Goal: Task Accomplishment & Management: Manage account settings

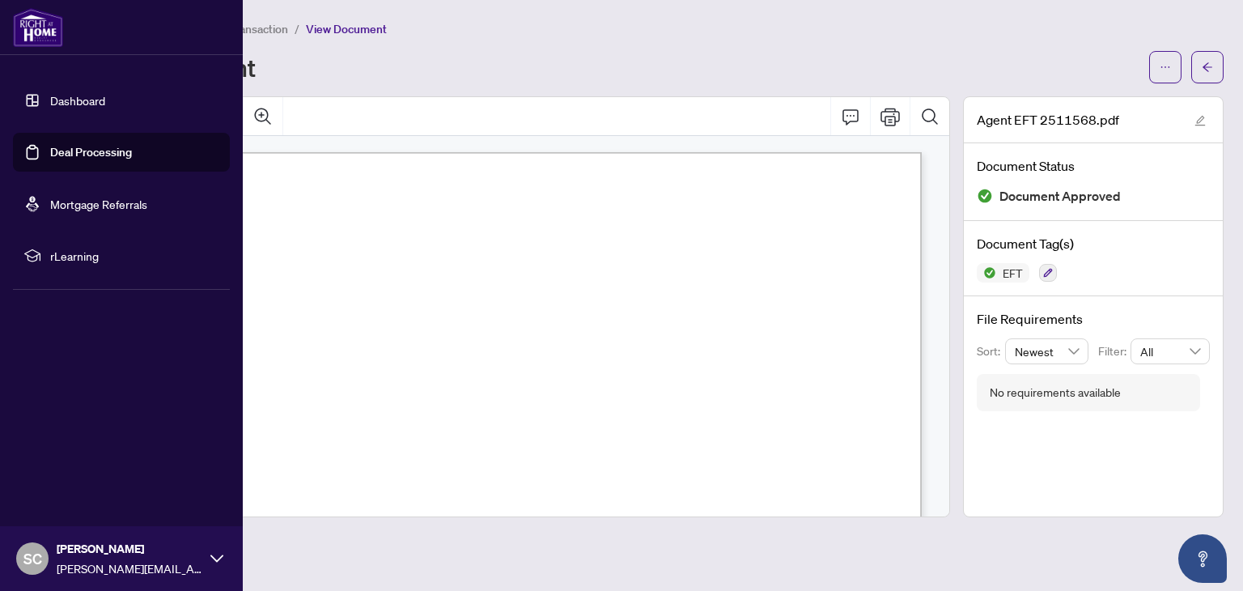
click at [78, 94] on link "Dashboard" at bounding box center [77, 100] width 55 height 15
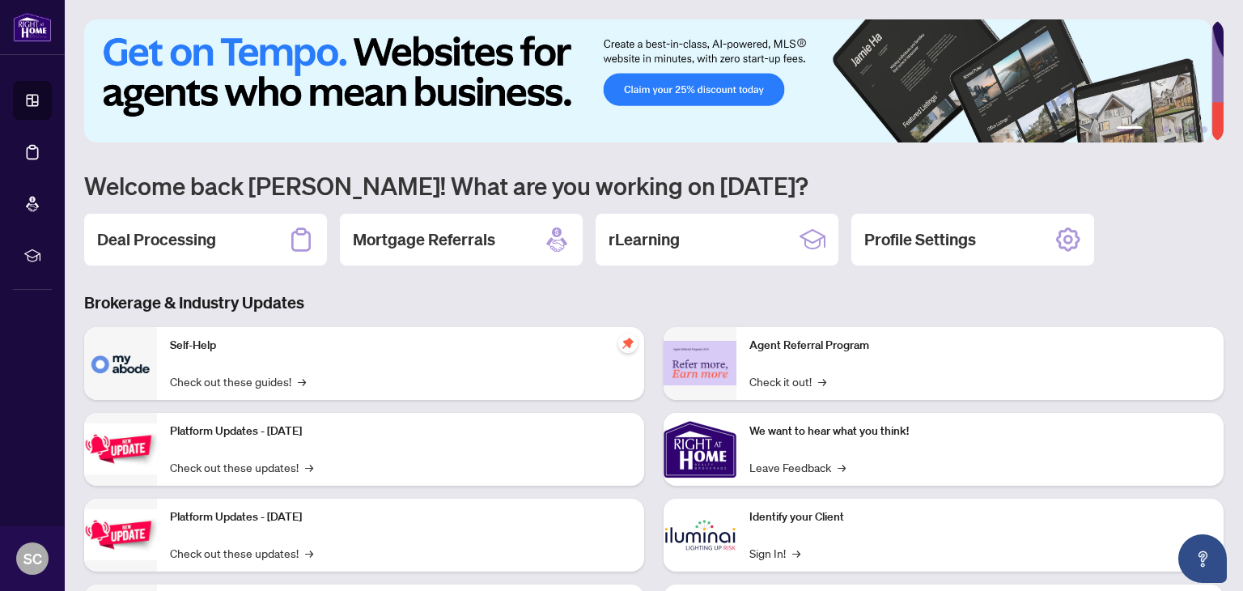
click at [191, 247] on h2 "Deal Processing" at bounding box center [156, 239] width 119 height 23
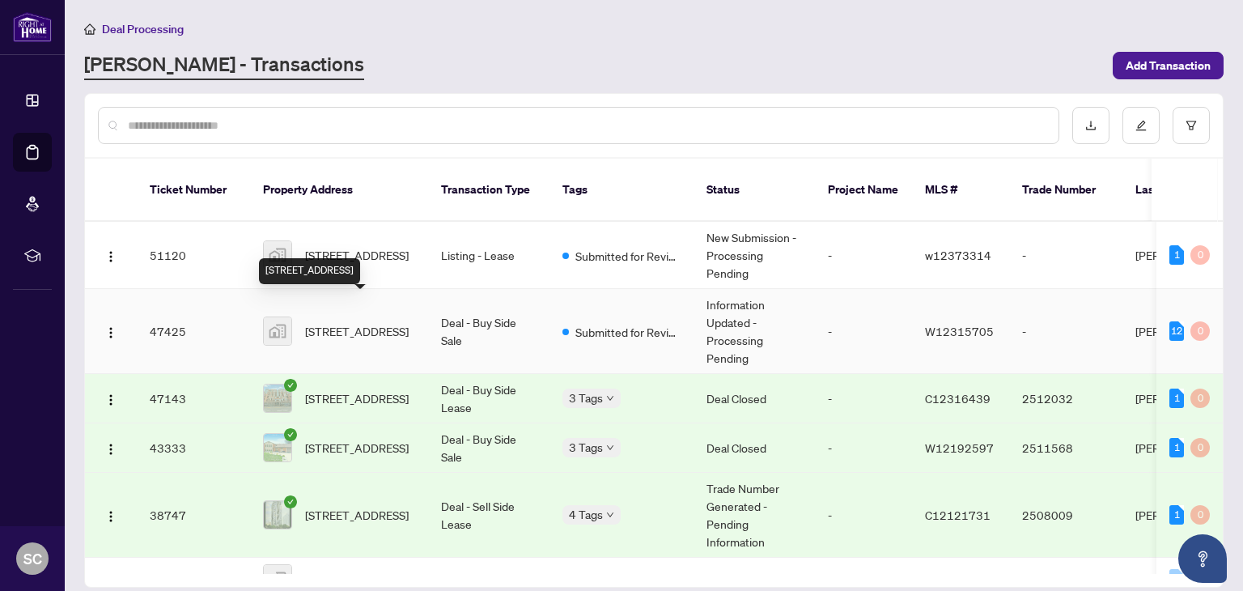
click at [370, 322] on span "[STREET_ADDRESS]" at bounding box center [357, 331] width 104 height 18
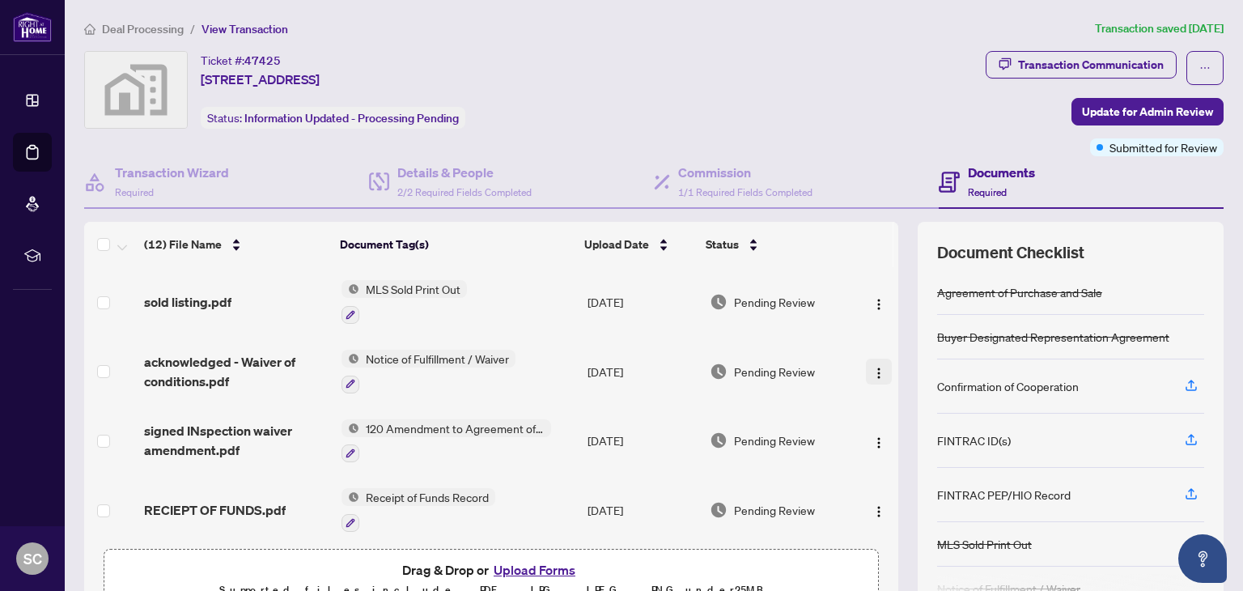
click at [873, 368] on img "button" at bounding box center [879, 373] width 13 height 13
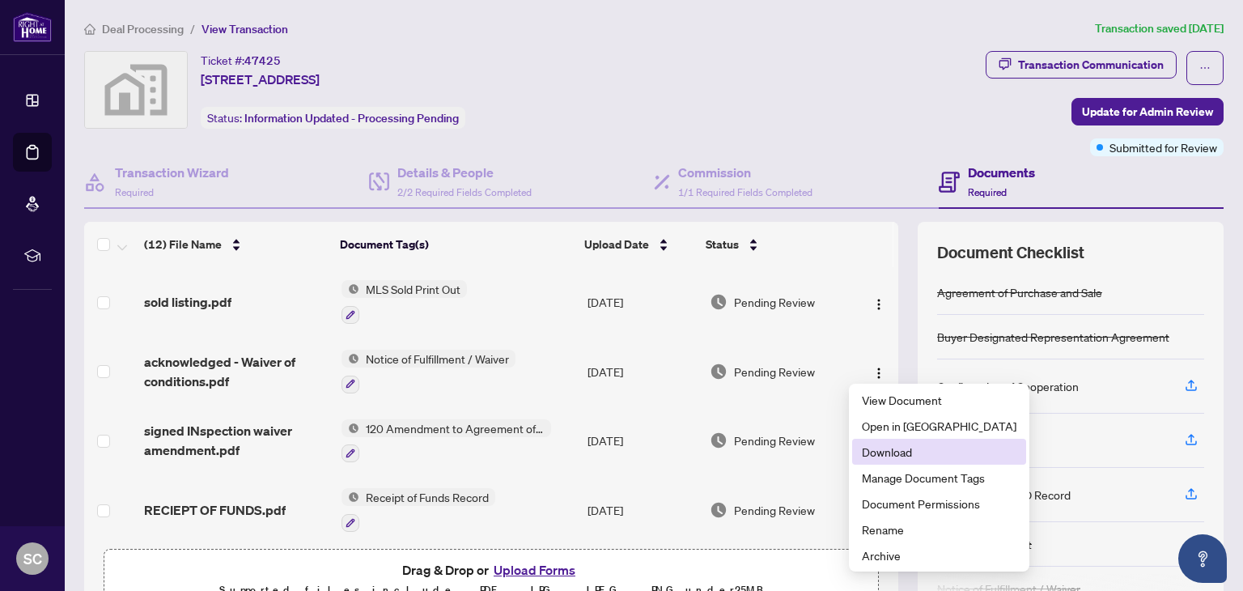
click at [897, 454] on span "Download" at bounding box center [939, 452] width 155 height 18
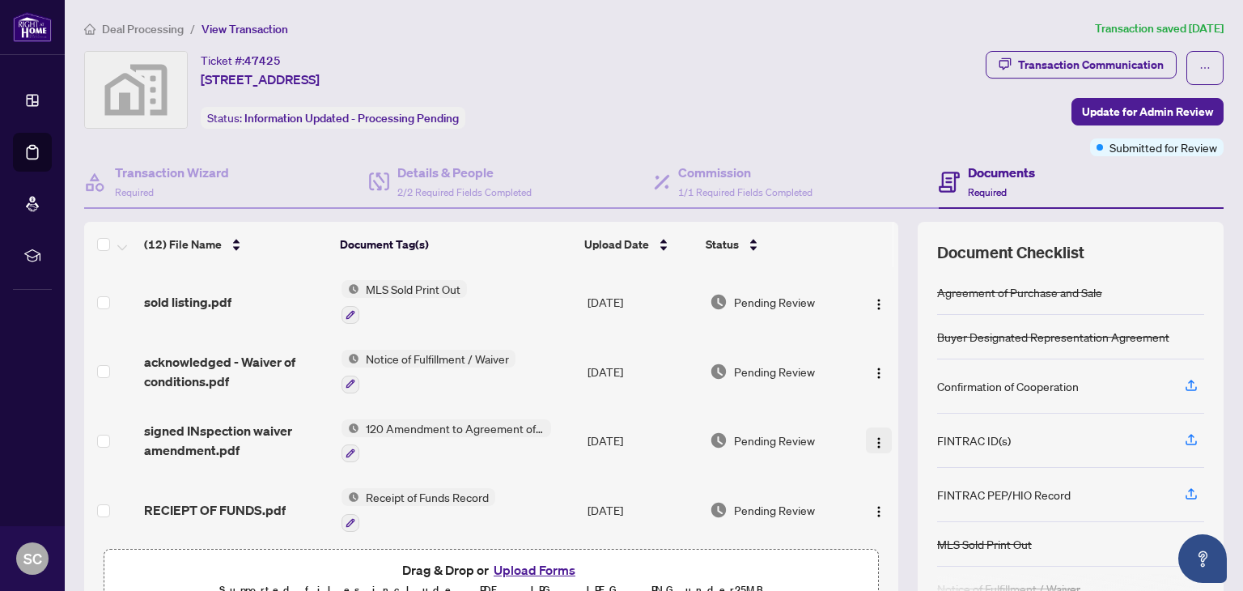
click at [873, 436] on img "button" at bounding box center [879, 442] width 13 height 13
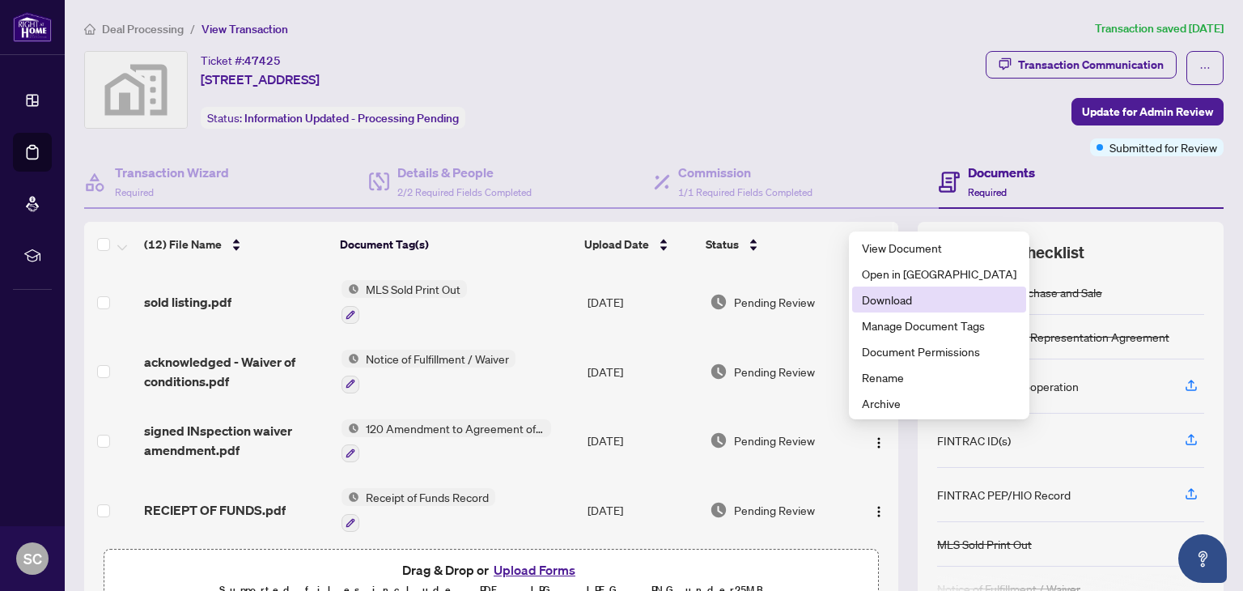
click at [903, 304] on span "Download" at bounding box center [939, 300] width 155 height 18
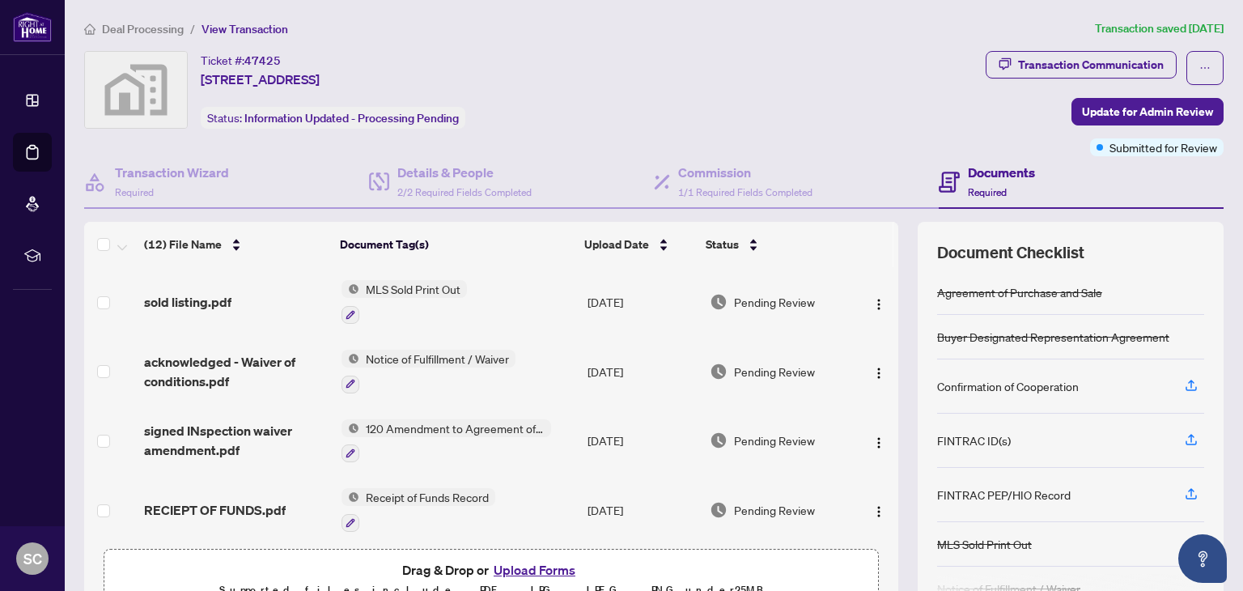
click at [610, 435] on td "[DATE]" at bounding box center [642, 441] width 122 height 70
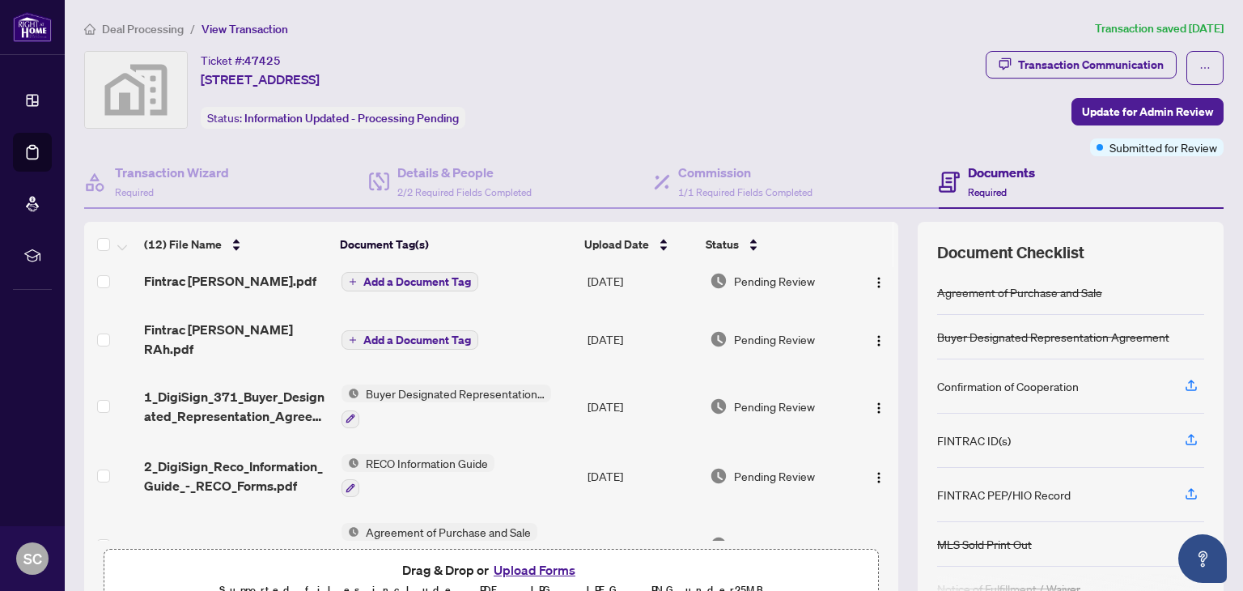
scroll to position [500, 0]
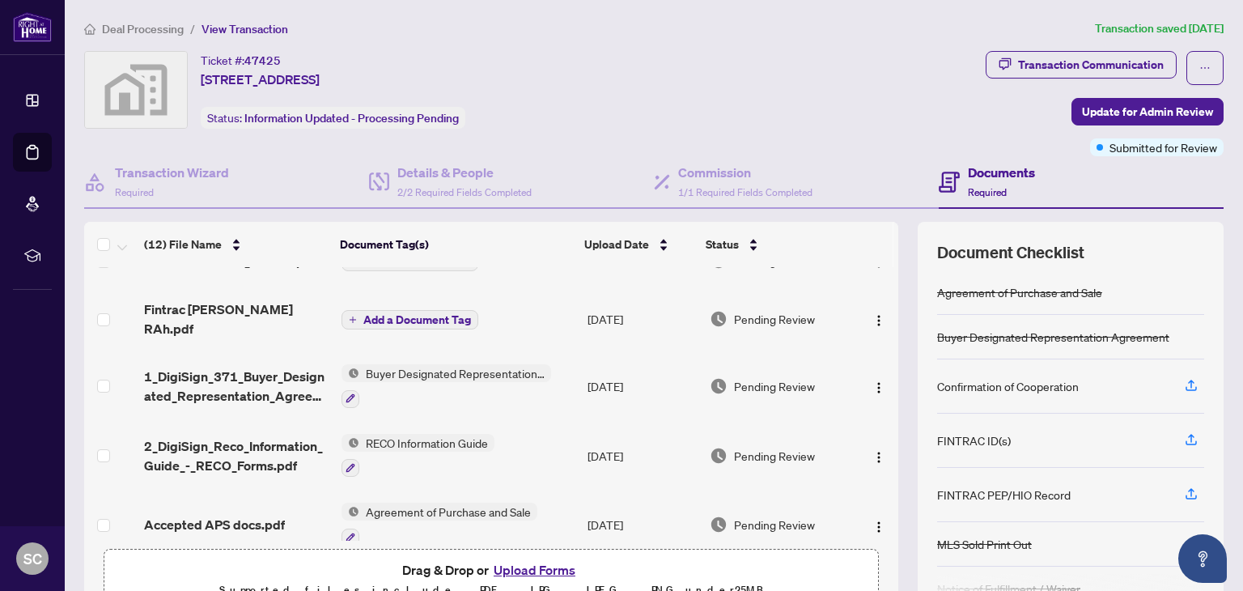
click at [525, 567] on button "Upload Forms" at bounding box center [534, 569] width 91 height 21
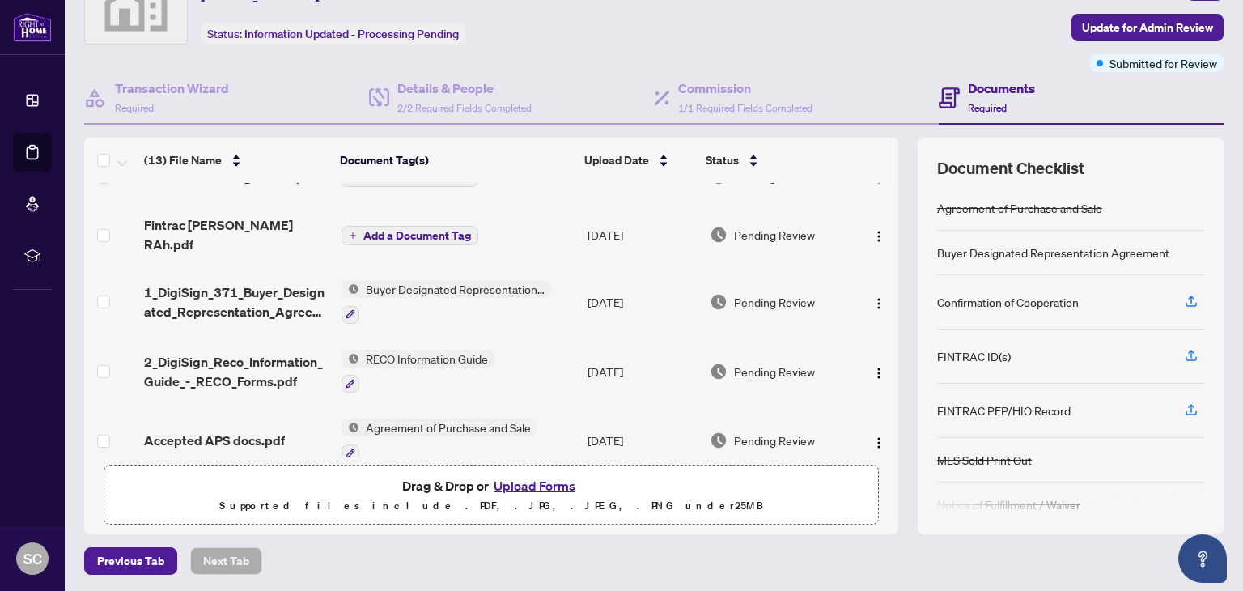
scroll to position [85, 0]
click at [873, 436] on img "button" at bounding box center [879, 442] width 13 height 13
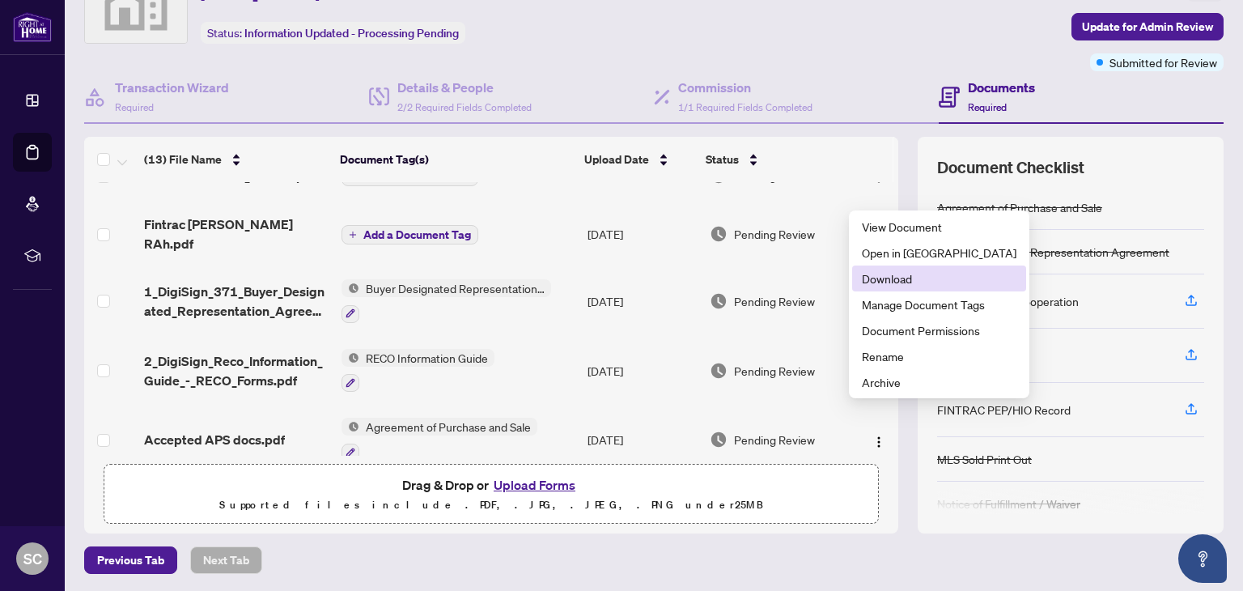
click at [884, 276] on span "Download" at bounding box center [939, 279] width 155 height 18
